Goal: Task Accomplishment & Management: Use online tool/utility

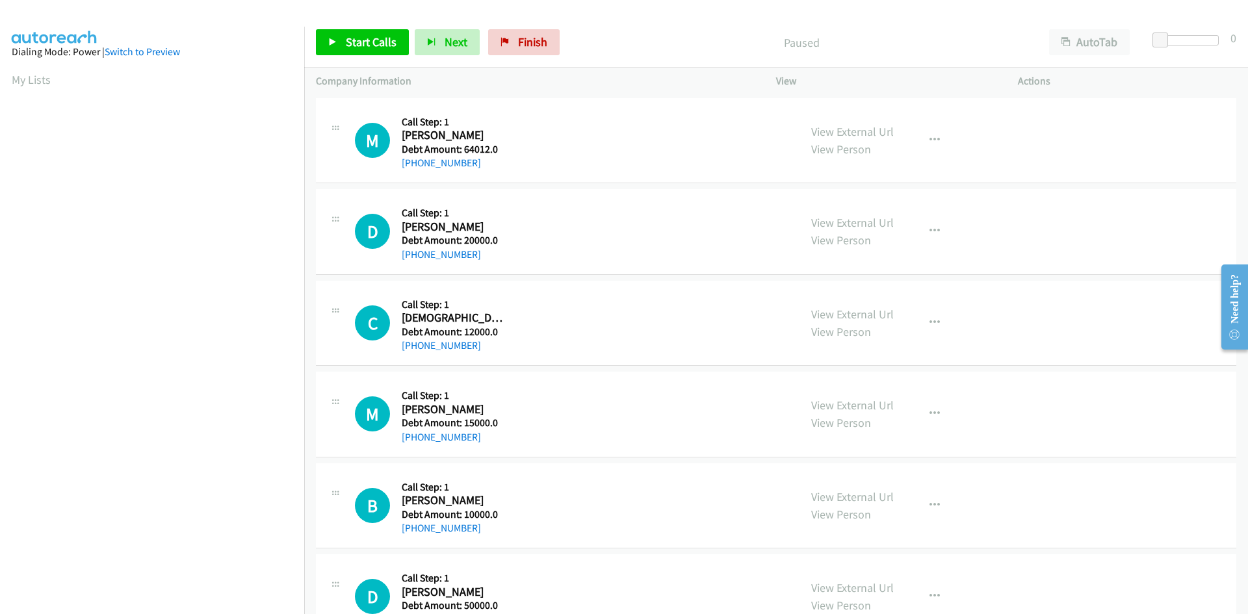
scroll to position [115, 0]
click at [844, 408] on link "View External Url" at bounding box center [852, 405] width 83 height 15
click at [6, 78] on aside "Dialing Mode: Power | Switch to Preview My Lists" at bounding box center [152, 280] width 304 height 719
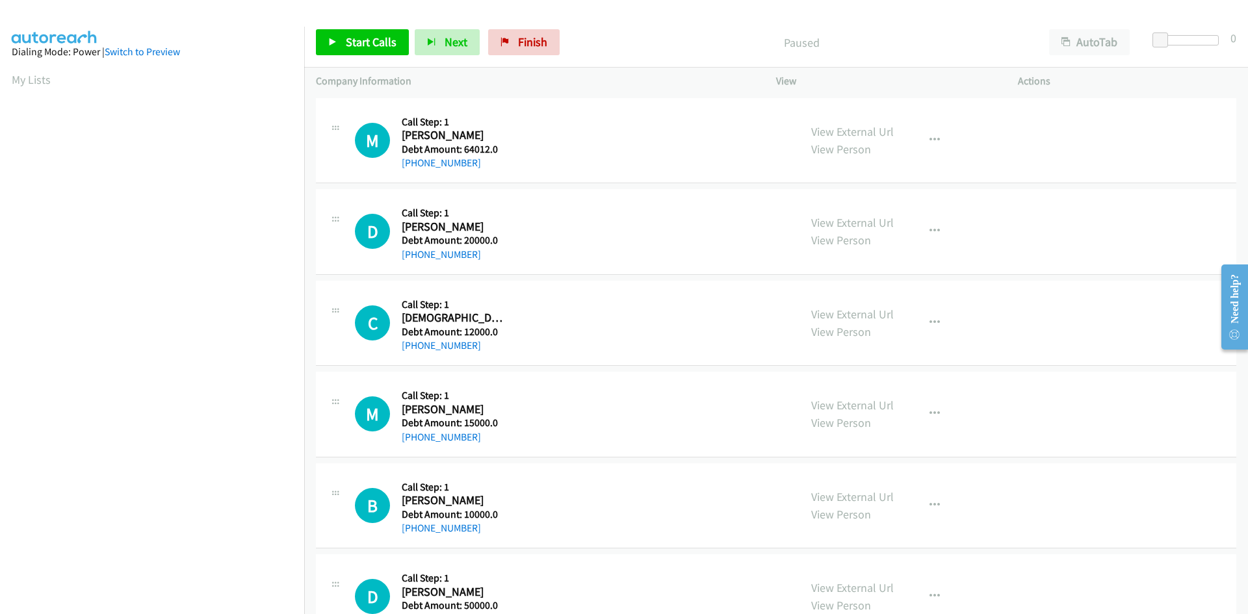
click at [6, 77] on aside "Dialing Mode: Power | Switch to Preview My Lists" at bounding box center [152, 386] width 304 height 719
click at [16, 78] on link "My Lists" at bounding box center [31, 79] width 39 height 15
click at [157, 55] on link "Switch to Preview" at bounding box center [142, 51] width 75 height 12
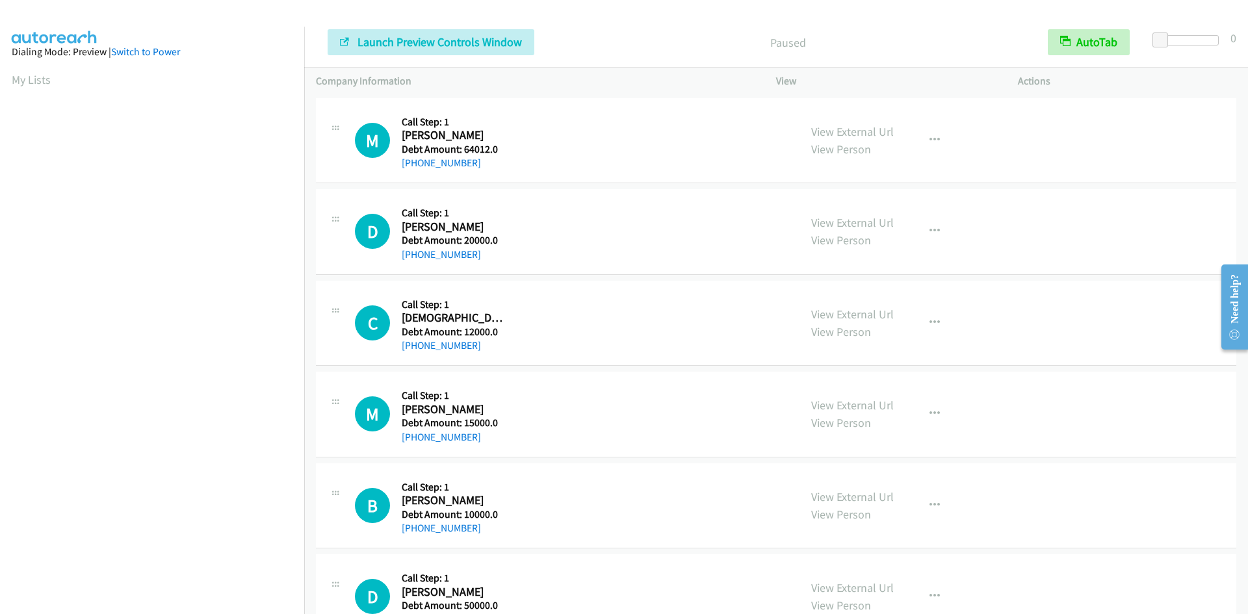
click at [143, 48] on link "Switch to Power" at bounding box center [145, 51] width 69 height 12
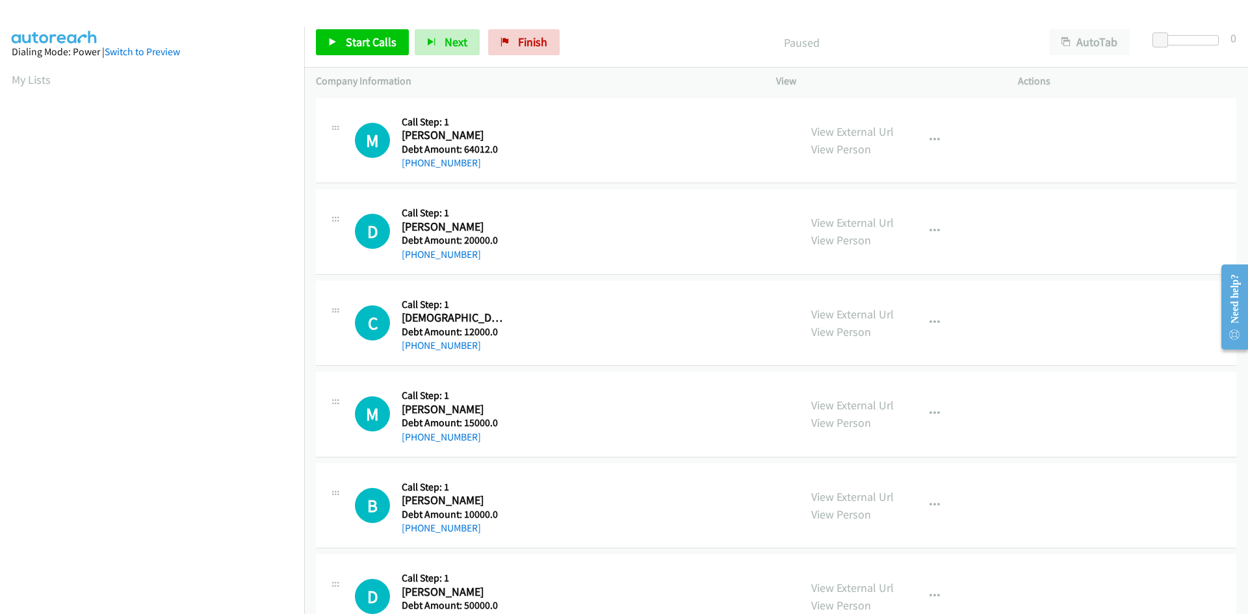
scroll to position [74, 0]
